Goal: Check status: Check status

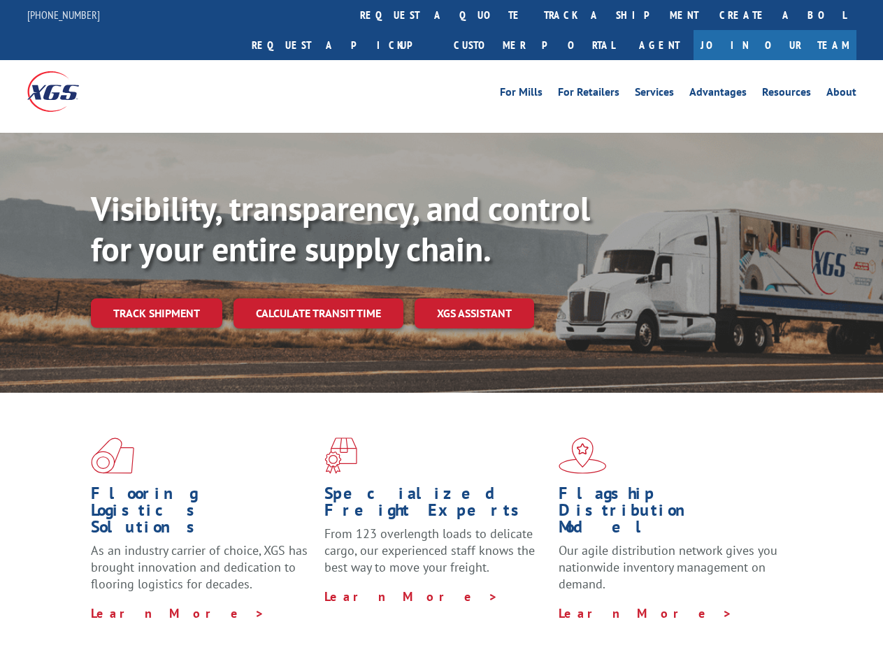
click at [441, 329] on div "Visibility, transparency, and control for your entire supply chain. Track shipm…" at bounding box center [487, 286] width 792 height 195
click at [534, 15] on link "track a shipment" at bounding box center [622, 15] width 176 height 30
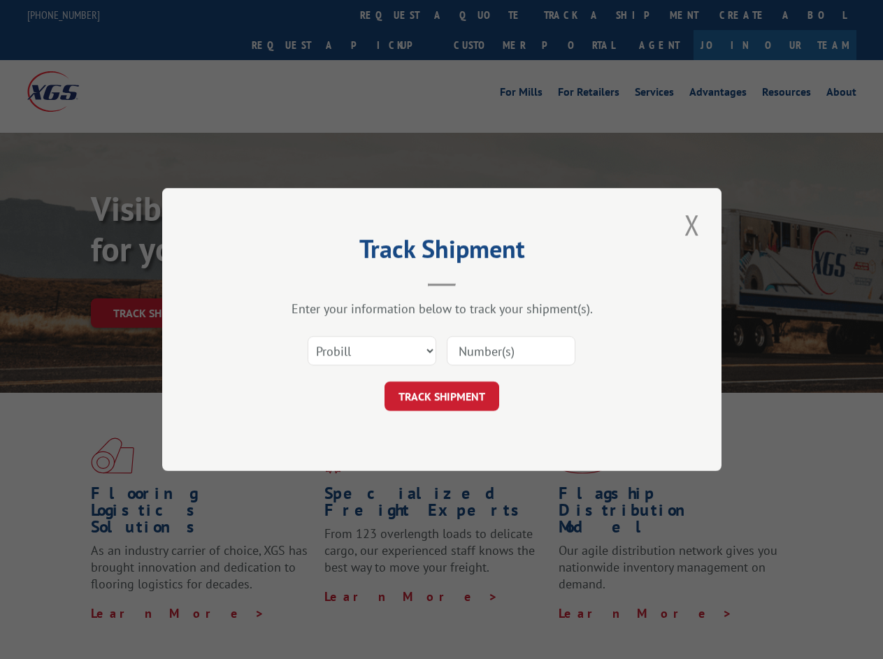
click at [488, 15] on div "Track Shipment Enter your information below to track your shipment(s). Select c…" at bounding box center [441, 329] width 883 height 659
click at [575, 15] on div "Track Shipment Enter your information below to track your shipment(s). Select c…" at bounding box center [441, 329] width 883 height 659
click at [156, 282] on div "Track Shipment Enter your information below to track your shipment(s). Select c…" at bounding box center [441, 329] width 883 height 659
click at [317, 282] on header "Track Shipment" at bounding box center [442, 263] width 420 height 48
click at [475, 282] on header "Track Shipment" at bounding box center [442, 263] width 420 height 48
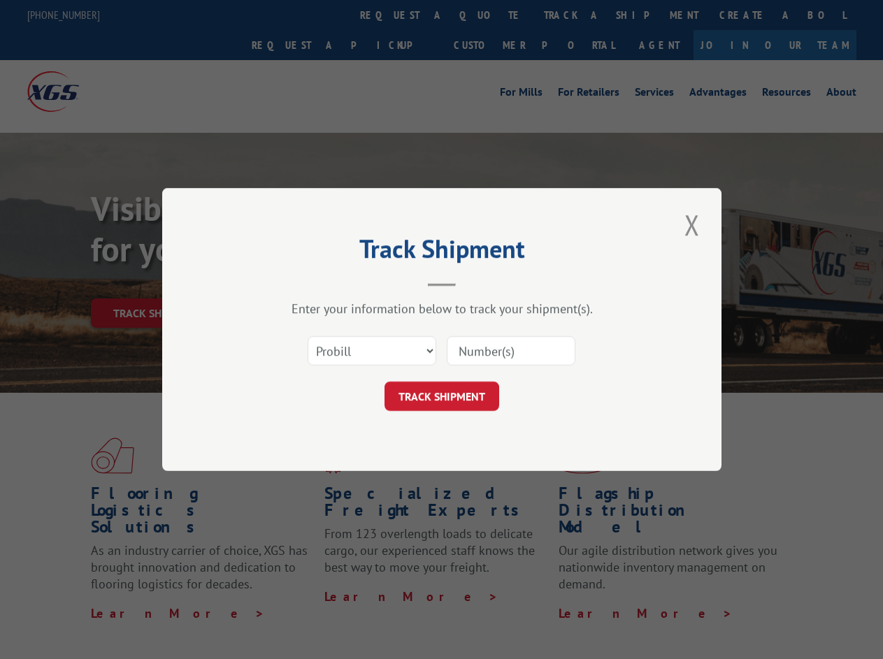
scroll to position [454, 0]
